Goal: Task Accomplishment & Management: Manage account settings

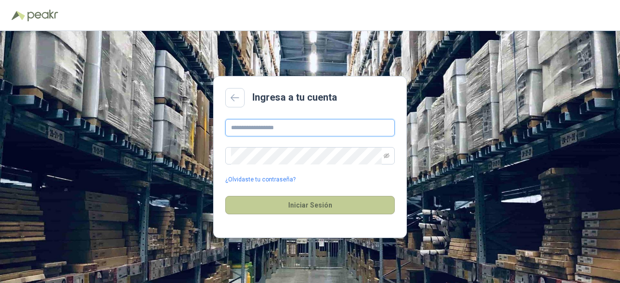
type input "**********"
click at [286, 207] on button "Iniciar Sesión" at bounding box center [310, 205] width 170 height 18
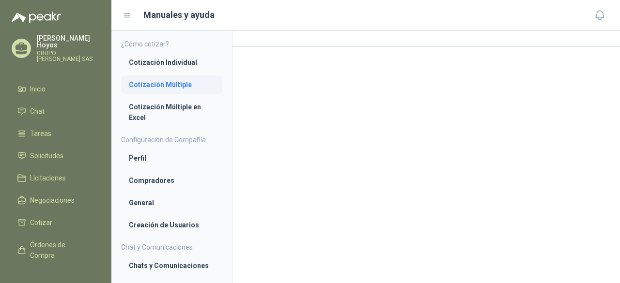
click at [155, 79] on li "Cotización Múltiple" at bounding box center [172, 84] width 86 height 11
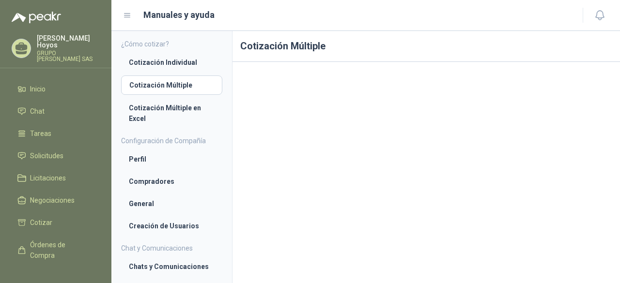
click at [46, 139] on ul "Inicio Chat Tareas Solicitudes Licitaciones Negociaciones Cotizar Órdenes de Co…" at bounding box center [55, 170] width 111 height 180
click at [47, 151] on span "Solicitudes" at bounding box center [46, 156] width 33 height 11
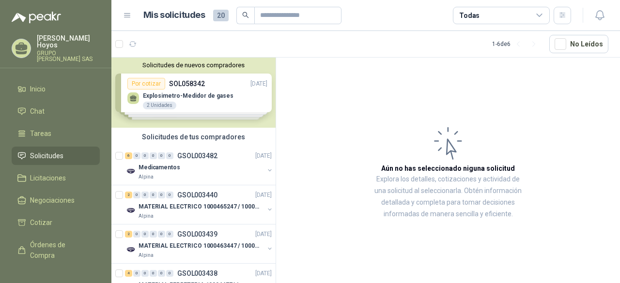
click at [217, 79] on div "Solicitudes de nuevos compradores Por cotizar SOL058342 [DATE] Explosimetro-Med…" at bounding box center [193, 93] width 164 height 70
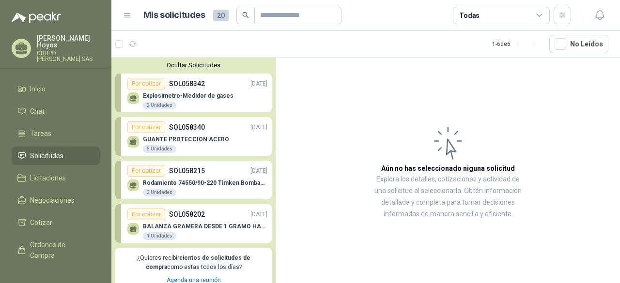
click at [216, 83] on div "Por cotizar SOL058342 [DATE]" at bounding box center [197, 84] width 140 height 12
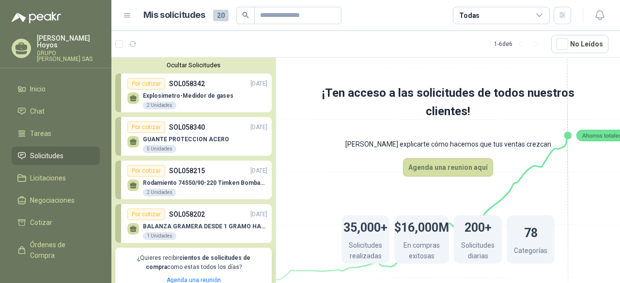
click at [163, 107] on div "2 Unidades" at bounding box center [159, 106] width 33 height 8
click at [151, 85] on div "Por cotizar" at bounding box center [146, 84] width 38 height 12
click at [147, 104] on div "2 Unidades" at bounding box center [159, 106] width 33 height 8
click at [150, 94] on p "Explosimetro-Medidor de gases" at bounding box center [188, 96] width 91 height 7
click at [54, 173] on span "Licitaciones" at bounding box center [48, 178] width 36 height 11
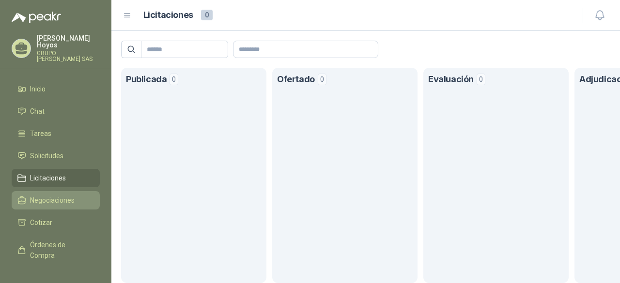
click at [45, 199] on span "Negociaciones" at bounding box center [52, 200] width 45 height 11
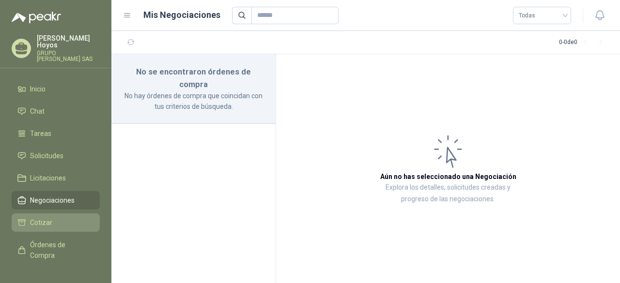
click at [57, 218] on li "Cotizar" at bounding box center [55, 223] width 77 height 11
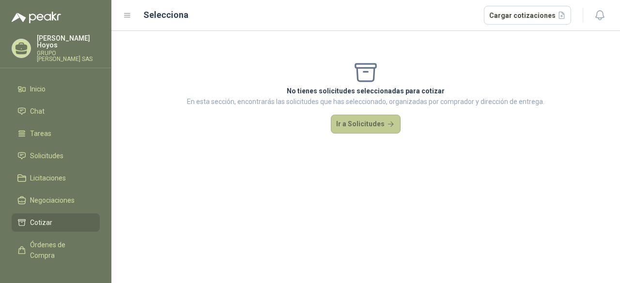
click at [381, 121] on button "Ir a Solicitudes" at bounding box center [366, 124] width 70 height 19
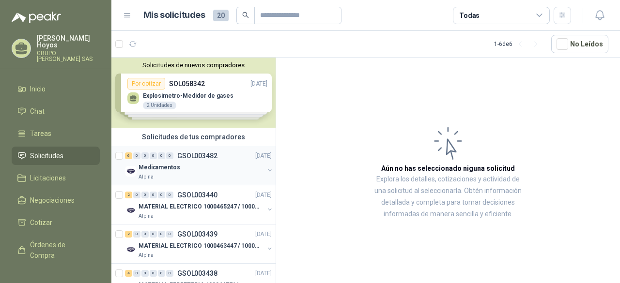
click at [232, 162] on div "Medicamentos" at bounding box center [202, 168] width 126 height 12
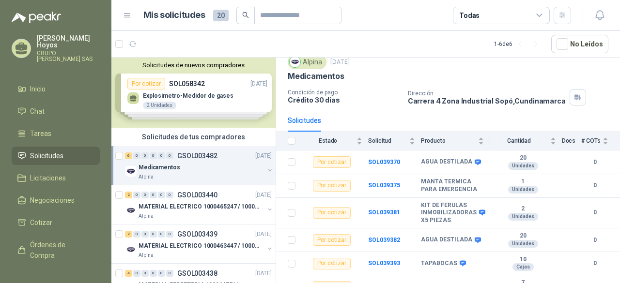
scroll to position [47, 0]
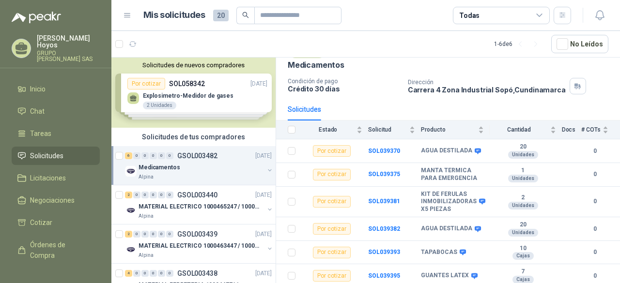
click at [173, 110] on div "Solicitudes de nuevos compradores Por cotizar SOL058342 [DATE] Explosimetro-Med…" at bounding box center [193, 93] width 164 height 70
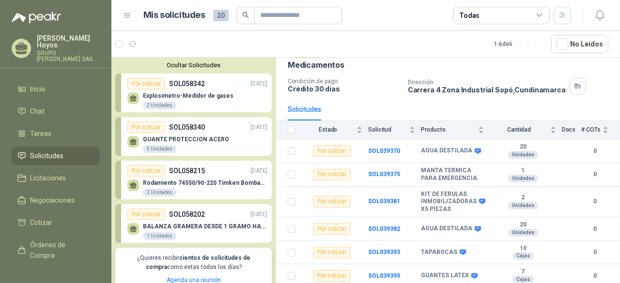
click at [225, 173] on div "Por cotizar SOL058215 [DATE]" at bounding box center [197, 171] width 140 height 12
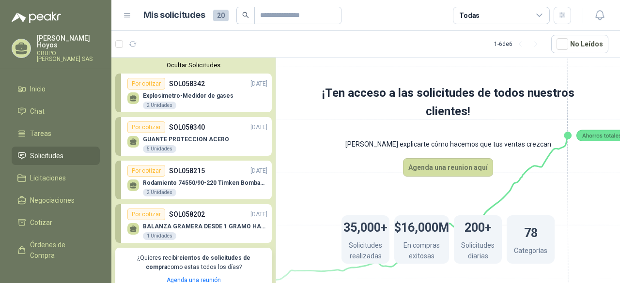
click at [205, 184] on p "Rodamiento 74550/90-220 Timken BombaVG40" at bounding box center [205, 183] width 125 height 7
click at [198, 142] on p "GUANTE PROTECCION ACERO" at bounding box center [186, 139] width 86 height 7
click at [153, 103] on div "2 Unidades" at bounding box center [159, 106] width 33 height 8
click at [162, 89] on div "Por cotizar" at bounding box center [146, 84] width 38 height 12
click at [149, 88] on div "Por cotizar" at bounding box center [146, 84] width 38 height 12
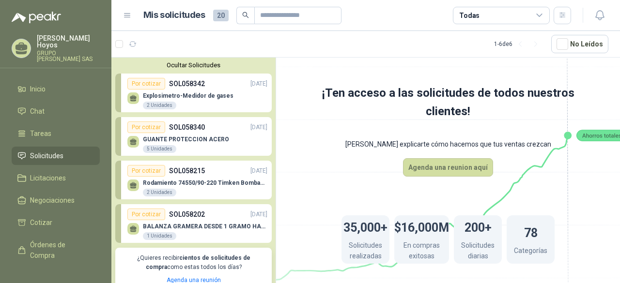
click at [257, 78] on div "Por cotizar SOL058342 [DATE]" at bounding box center [197, 84] width 140 height 12
click at [218, 85] on div "Por cotizar SOL058342 [DATE]" at bounding box center [197, 84] width 140 height 12
click at [34, 84] on span "Inicio" at bounding box center [38, 89] width 16 height 11
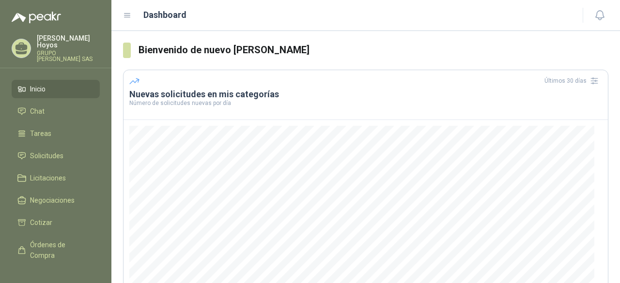
click at [130, 12] on icon at bounding box center [127, 15] width 9 height 9
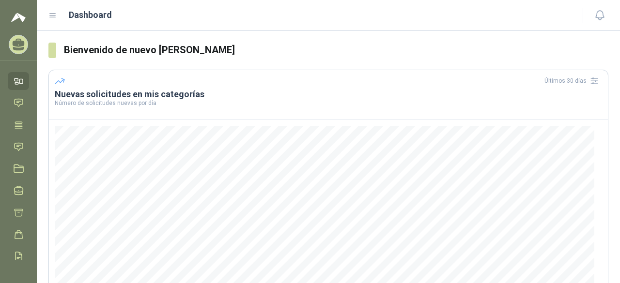
click at [57, 16] on div "Dashboard" at bounding box center [309, 15] width 523 height 14
click at [52, 15] on icon at bounding box center [53, 16] width 6 height 4
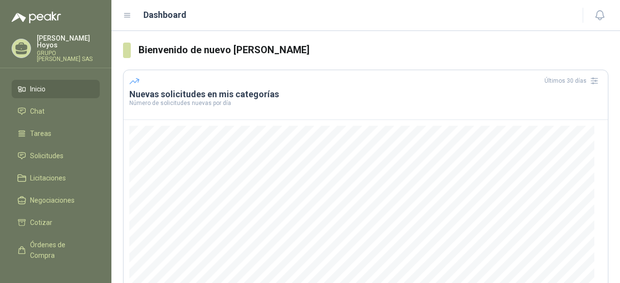
click at [57, 37] on p "[PERSON_NAME]" at bounding box center [68, 42] width 63 height 14
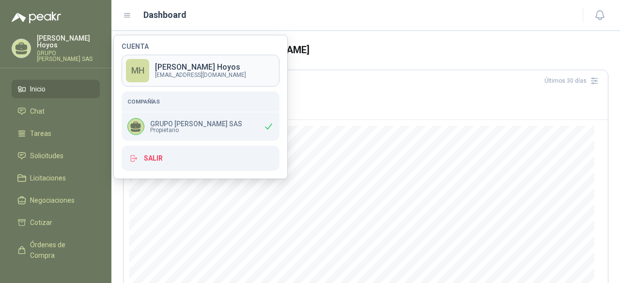
click at [206, 72] on p "[EMAIL_ADDRESS][DOMAIN_NAME]" at bounding box center [200, 75] width 91 height 6
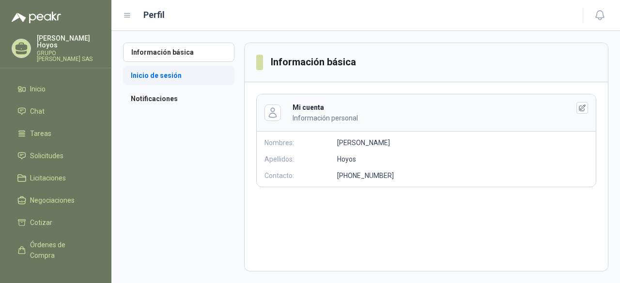
click at [173, 79] on li "Inicio de sesión" at bounding box center [178, 75] width 111 height 19
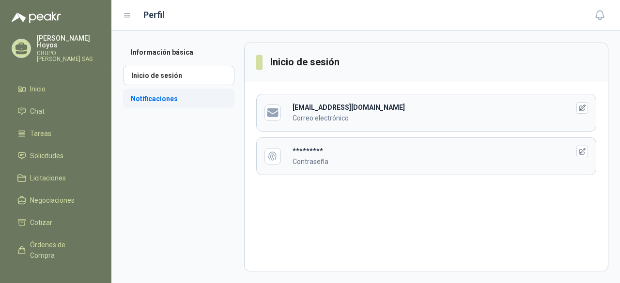
click at [167, 94] on li "Notificaciones" at bounding box center [178, 98] width 111 height 19
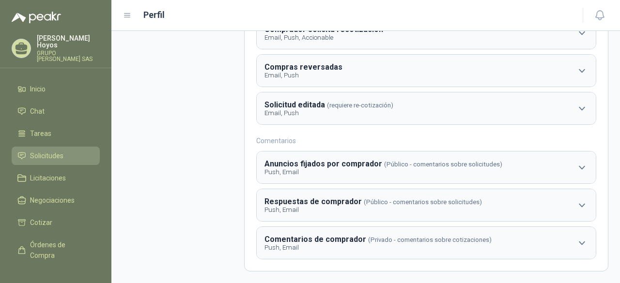
click at [63, 147] on link "Solicitudes" at bounding box center [56, 156] width 88 height 18
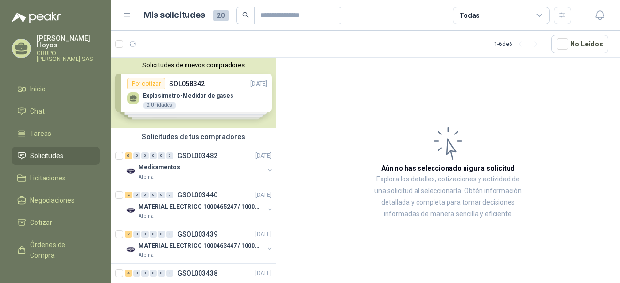
click at [211, 80] on div "Solicitudes de nuevos compradores Por cotizar SOL058342 [DATE] Explosimetro-Med…" at bounding box center [193, 93] width 164 height 70
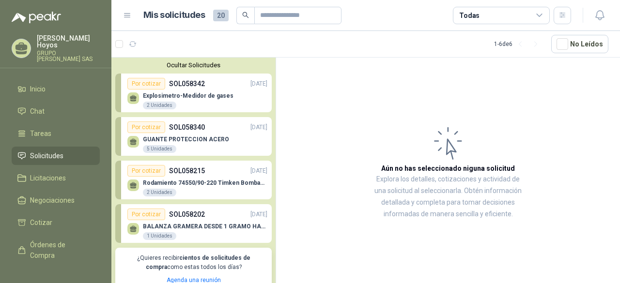
click at [228, 100] on div "Explosimetro-Medidor de gases 2 Unidades" at bounding box center [197, 100] width 140 height 20
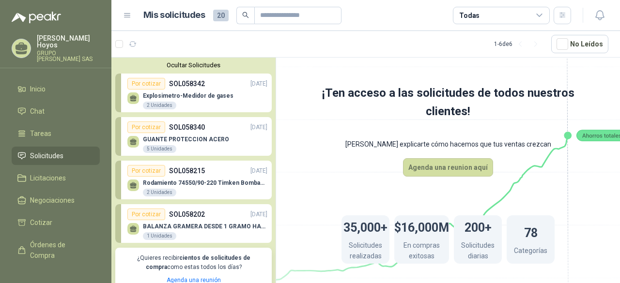
click at [257, 95] on div "Explosimetro-Medidor de gases 2 Unidades" at bounding box center [197, 100] width 140 height 20
click at [253, 102] on div "Explosimetro-Medidor de gases 2 Unidades" at bounding box center [197, 100] width 140 height 20
drag, startPoint x: 235, startPoint y: 108, endPoint x: 217, endPoint y: 108, distance: 17.4
click at [234, 108] on div "Explosimetro-Medidor de gases 2 Unidades" at bounding box center [197, 100] width 140 height 20
click at [214, 108] on div "Explosimetro-Medidor de gases 2 Unidades" at bounding box center [188, 101] width 91 height 17
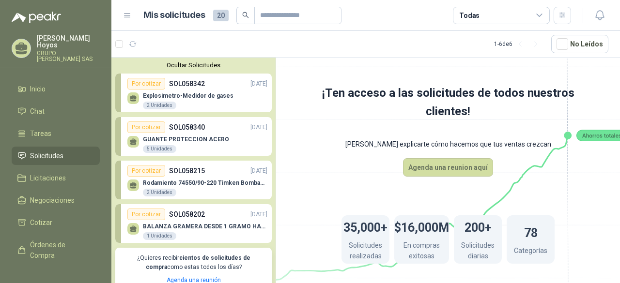
click at [223, 82] on div "Por cotizar SOL058342 [DATE]" at bounding box center [197, 84] width 140 height 12
click at [242, 92] on div "Explosimetro-Medidor de gases 2 Unidades" at bounding box center [197, 100] width 140 height 20
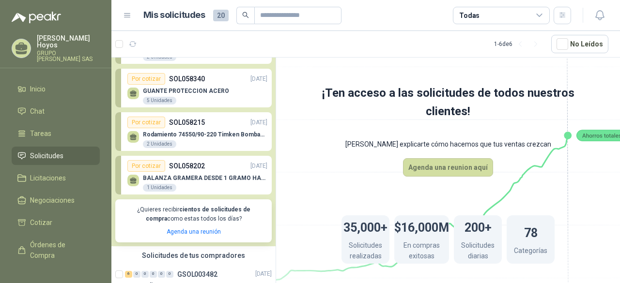
scroll to position [283, 0]
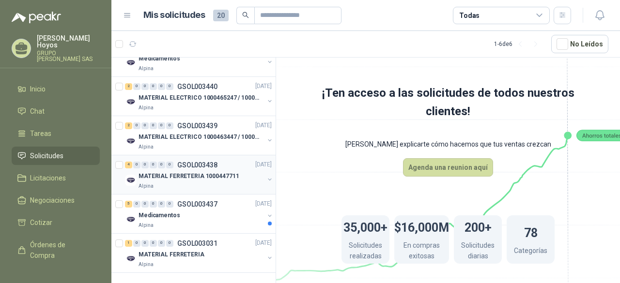
click at [194, 171] on div "MATERIAL FERRETERIA 1000447711" at bounding box center [202, 177] width 126 height 12
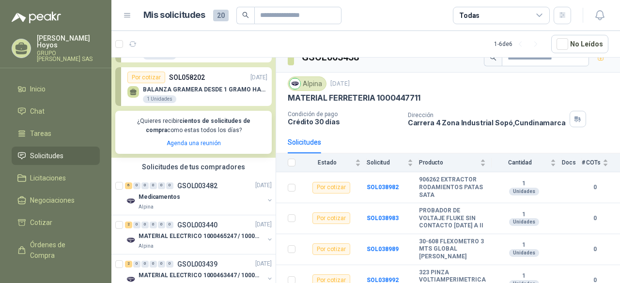
scroll to position [40, 0]
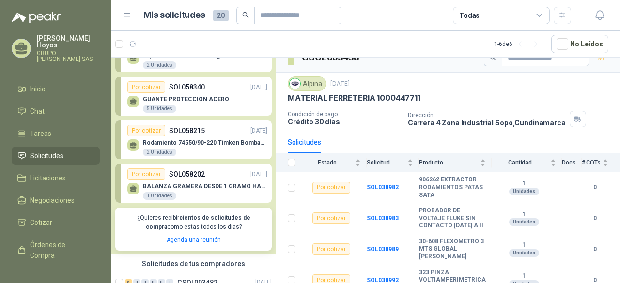
click at [197, 129] on p "SOL058215" at bounding box center [187, 131] width 36 height 11
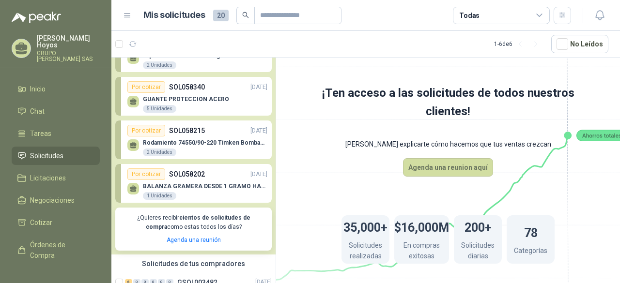
click at [228, 136] on div "Por cotizar SOL058215 [DATE]" at bounding box center [197, 131] width 140 height 12
click at [228, 148] on div "Rodamiento 74550/90-220 Timken BombaVG40 2 Unidades" at bounding box center [205, 148] width 125 height 17
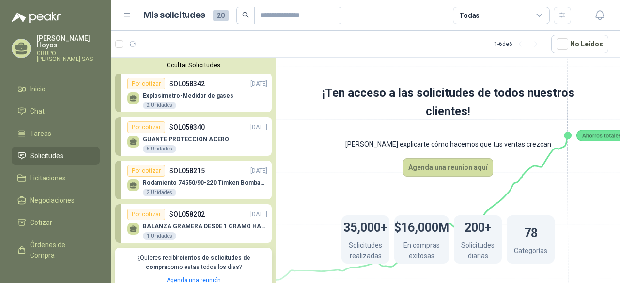
click at [215, 123] on div "Por cotizar SOL058340 [DATE]" at bounding box center [197, 128] width 140 height 12
click at [230, 146] on div "GUANTE PROTECCION ACERO 5 Unidades" at bounding box center [197, 143] width 140 height 20
click at [225, 97] on p "Explosimetro-Medidor de gases" at bounding box center [188, 96] width 91 height 7
click at [238, 104] on div "Explosimetro-Medidor de gases 2 Unidades" at bounding box center [197, 100] width 140 height 20
click at [209, 81] on div "Por cotizar SOL058342 [DATE]" at bounding box center [197, 84] width 140 height 12
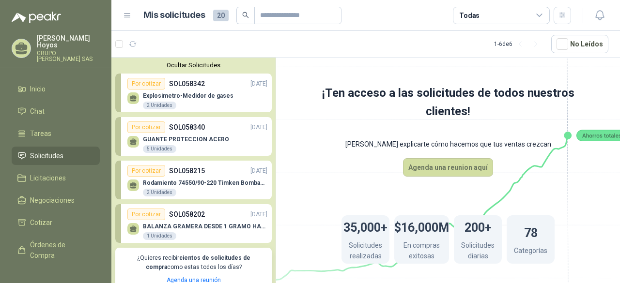
click at [244, 100] on div "Explosimetro-Medidor de gases 2 Unidades" at bounding box center [197, 100] width 140 height 20
click at [225, 95] on p "Explosimetro-Medidor de gases" at bounding box center [188, 96] width 91 height 7
click at [211, 95] on p "Explosimetro-Medidor de gases" at bounding box center [188, 96] width 91 height 7
click at [155, 88] on div "Por cotizar" at bounding box center [146, 84] width 38 height 12
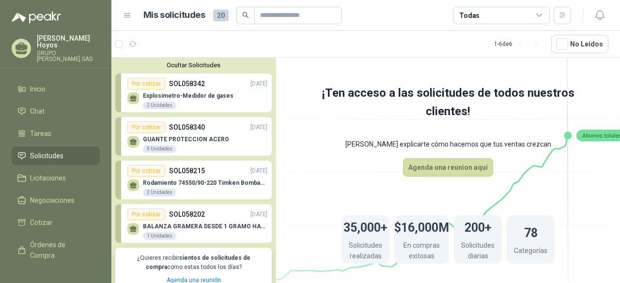
click at [141, 99] on div "Explosimetro-Medidor de gases 2 Unidades" at bounding box center [197, 100] width 140 height 20
click at [131, 95] on icon at bounding box center [133, 98] width 8 height 8
click at [112, 95] on div "Ocultar Solicitudes Por cotizar SOL058342 [DATE] Explosimetro-Medidor de gases…" at bounding box center [193, 176] width 164 height 237
click at [117, 95] on link "Por cotizar SOL058342 [DATE] Explosimetro-Medidor de gases 2 Unidades" at bounding box center [193, 93] width 157 height 39
click at [251, 83] on p "[DATE]" at bounding box center [259, 83] width 17 height 9
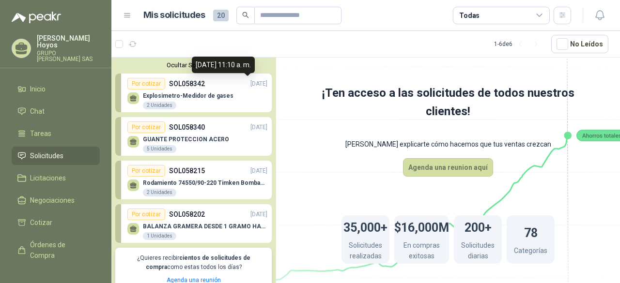
click at [251, 83] on p "[DATE]" at bounding box center [259, 83] width 17 height 9
click at [230, 103] on div "Explosimetro-Medidor de gases 2 Unidades" at bounding box center [197, 100] width 140 height 20
click at [161, 84] on div "Por cotizar" at bounding box center [146, 84] width 38 height 12
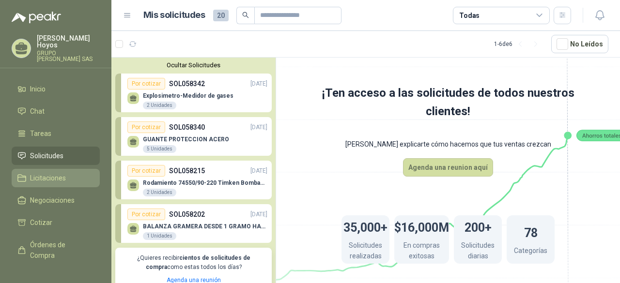
click at [58, 173] on span "Licitaciones" at bounding box center [48, 178] width 36 height 11
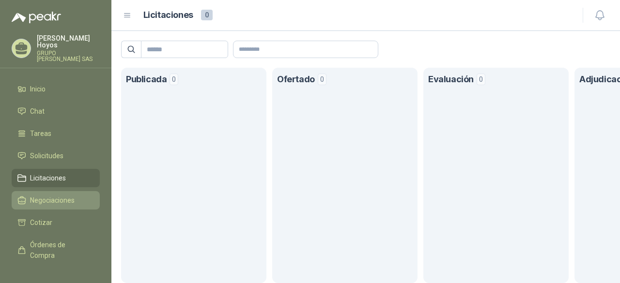
click at [49, 201] on link "Negociaciones" at bounding box center [56, 200] width 88 height 18
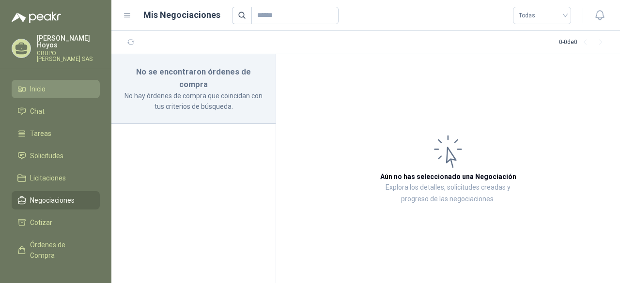
click at [36, 84] on span "Inicio" at bounding box center [38, 89] width 16 height 11
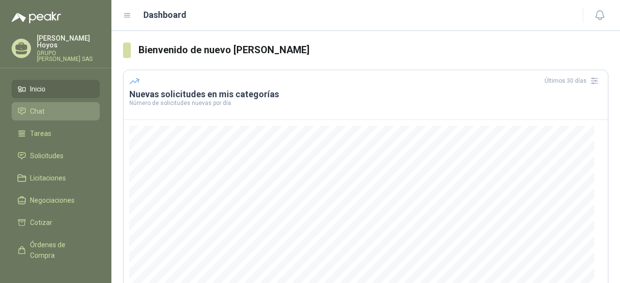
click at [44, 106] on span "Chat" at bounding box center [37, 111] width 15 height 11
